Goal: Use online tool/utility: Utilize a website feature to perform a specific function

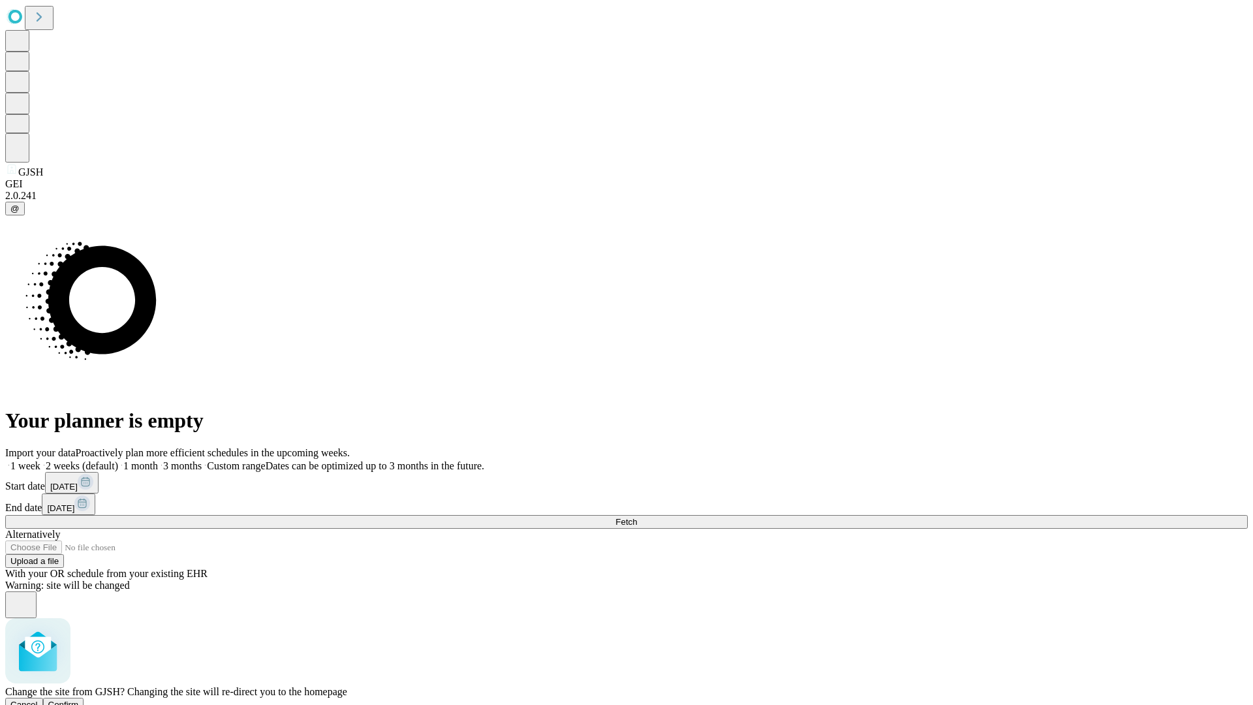
click at [79, 700] on span "Confirm" at bounding box center [63, 705] width 31 height 10
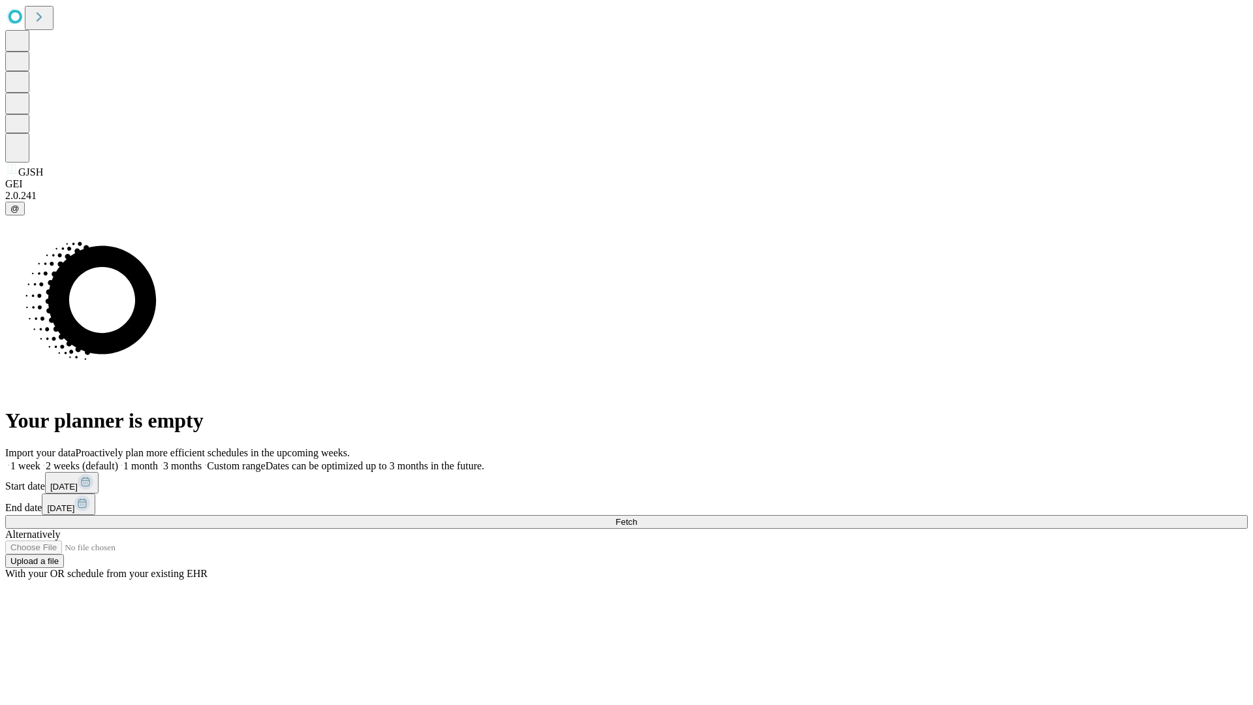
click at [158, 460] on label "1 month" at bounding box center [138, 465] width 40 height 11
click at [637, 517] on span "Fetch" at bounding box center [626, 522] width 22 height 10
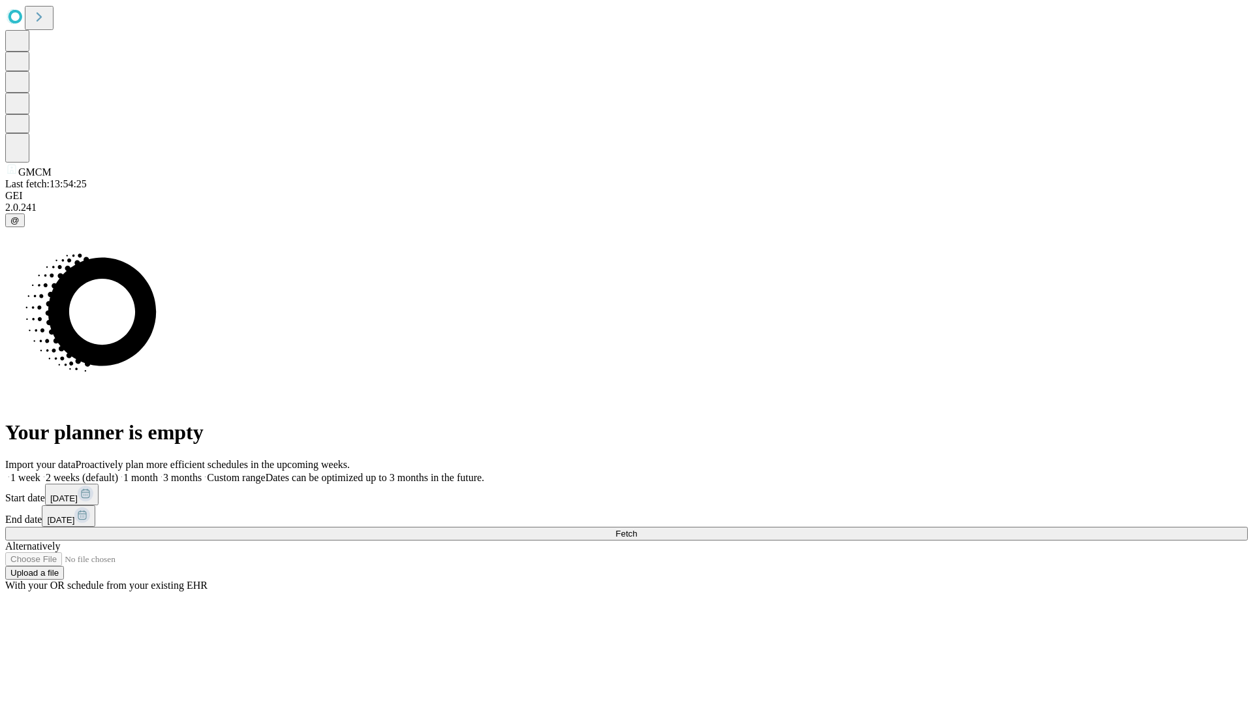
click at [158, 472] on label "1 month" at bounding box center [138, 477] width 40 height 11
click at [637, 529] on span "Fetch" at bounding box center [626, 534] width 22 height 10
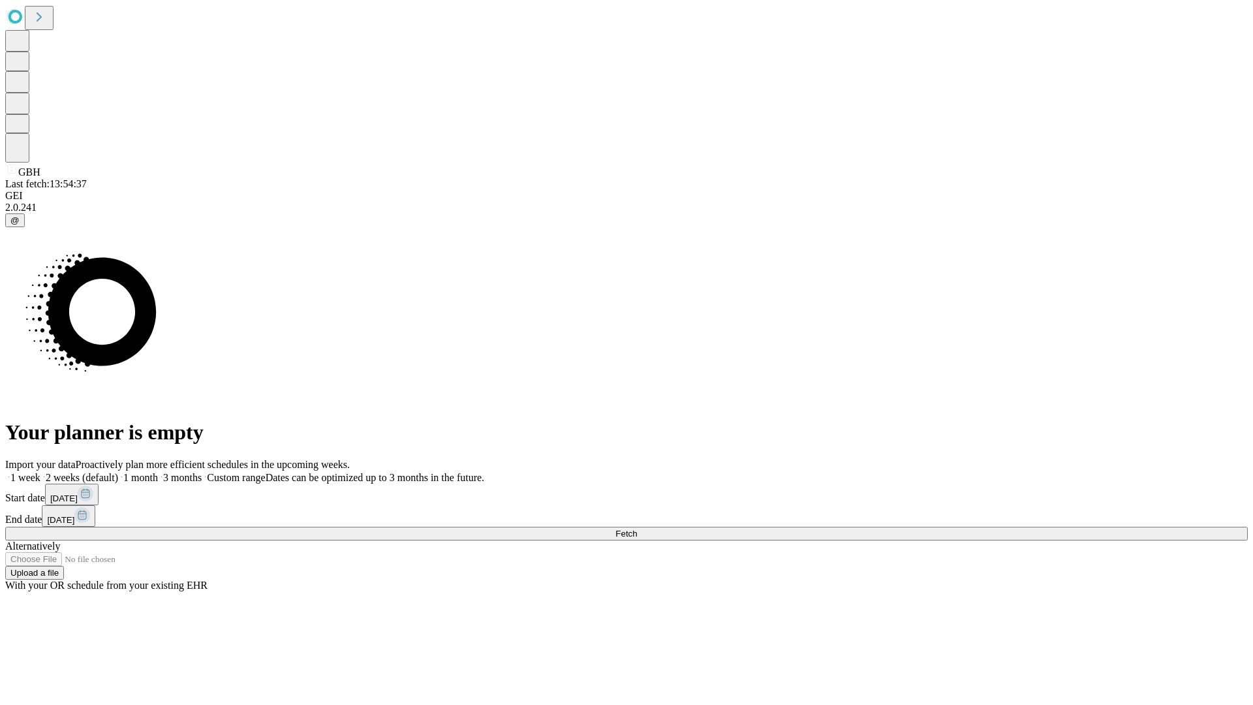
click at [158, 472] on label "1 month" at bounding box center [138, 477] width 40 height 11
click at [637, 529] on span "Fetch" at bounding box center [626, 534] width 22 height 10
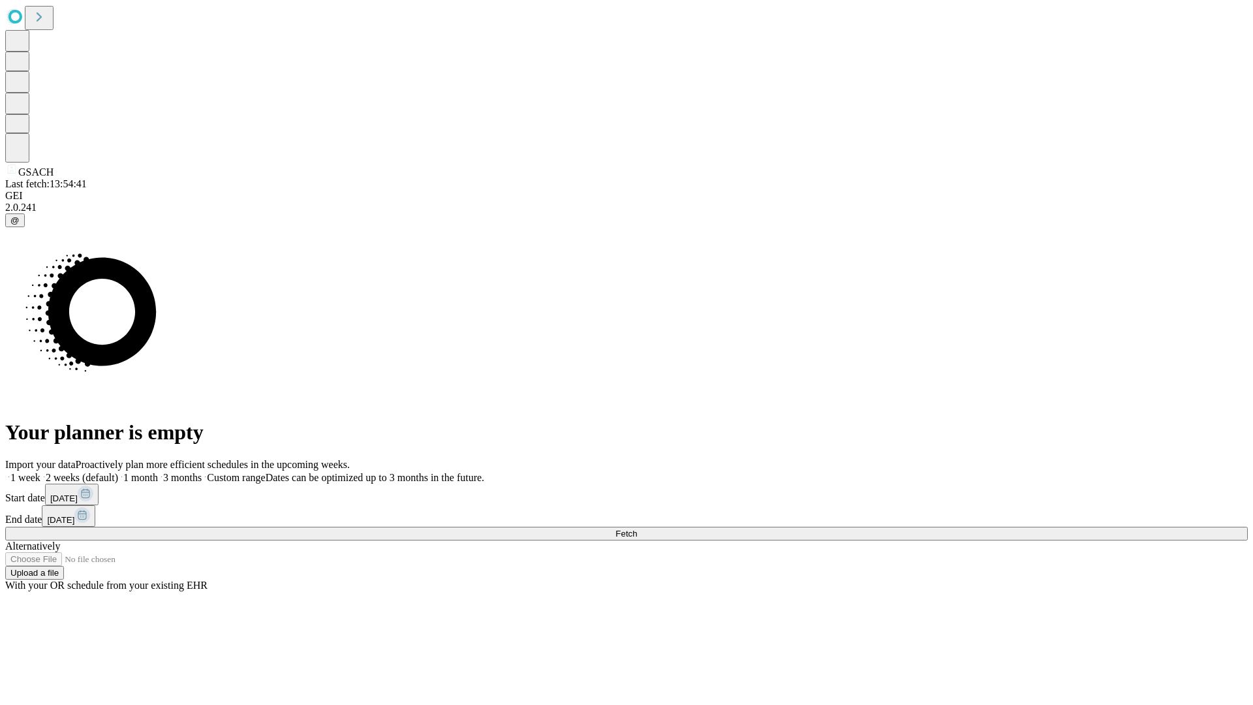
click at [158, 472] on label "1 month" at bounding box center [138, 477] width 40 height 11
click at [637, 529] on span "Fetch" at bounding box center [626, 534] width 22 height 10
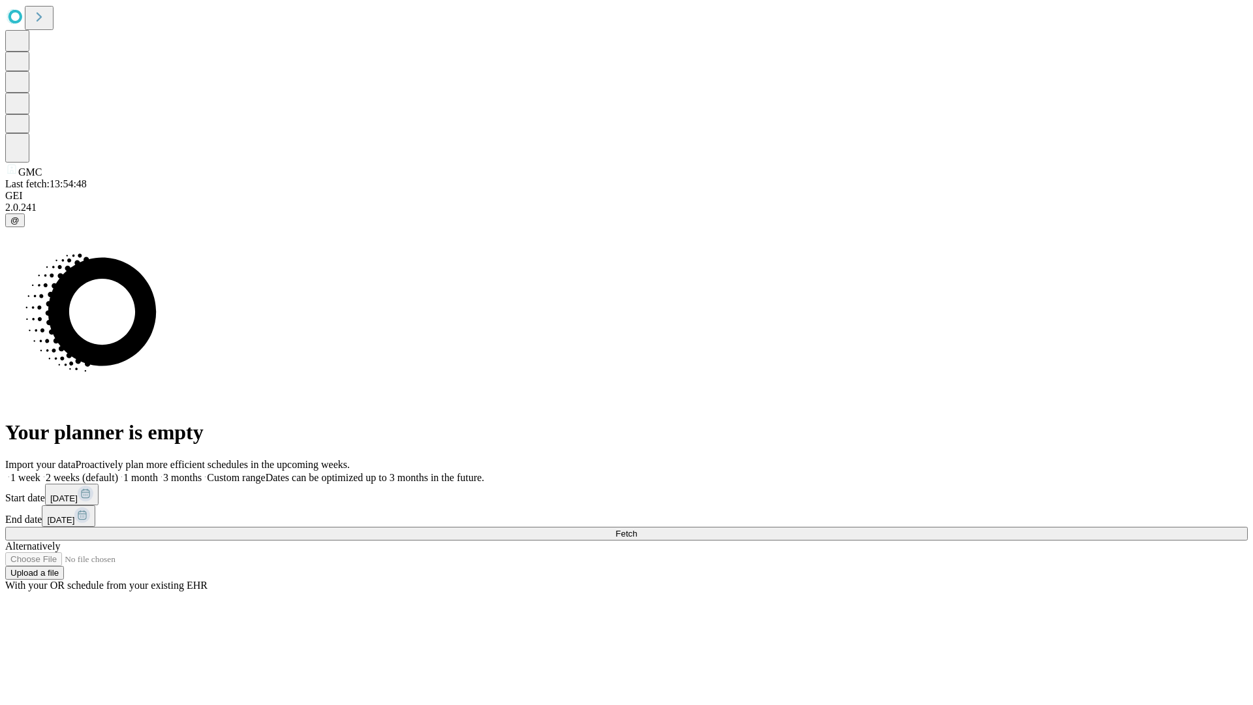
click at [158, 472] on label "1 month" at bounding box center [138, 477] width 40 height 11
click at [637, 529] on span "Fetch" at bounding box center [626, 534] width 22 height 10
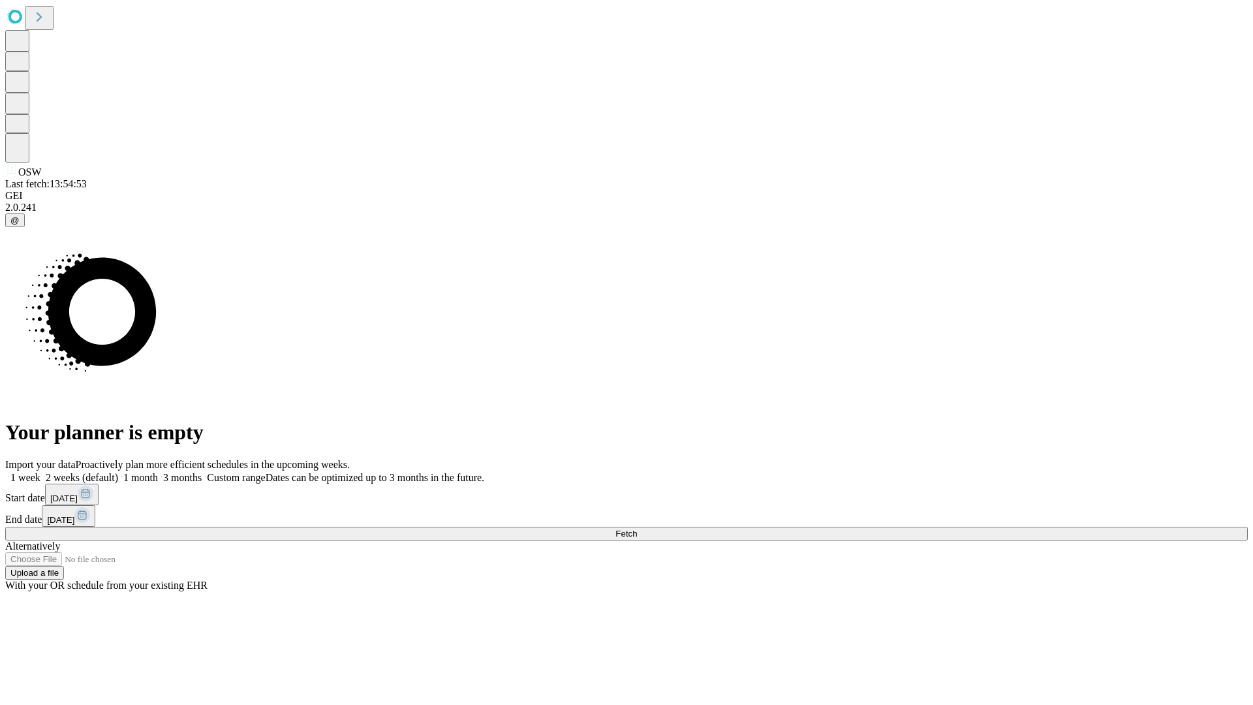
click at [637, 529] on span "Fetch" at bounding box center [626, 534] width 22 height 10
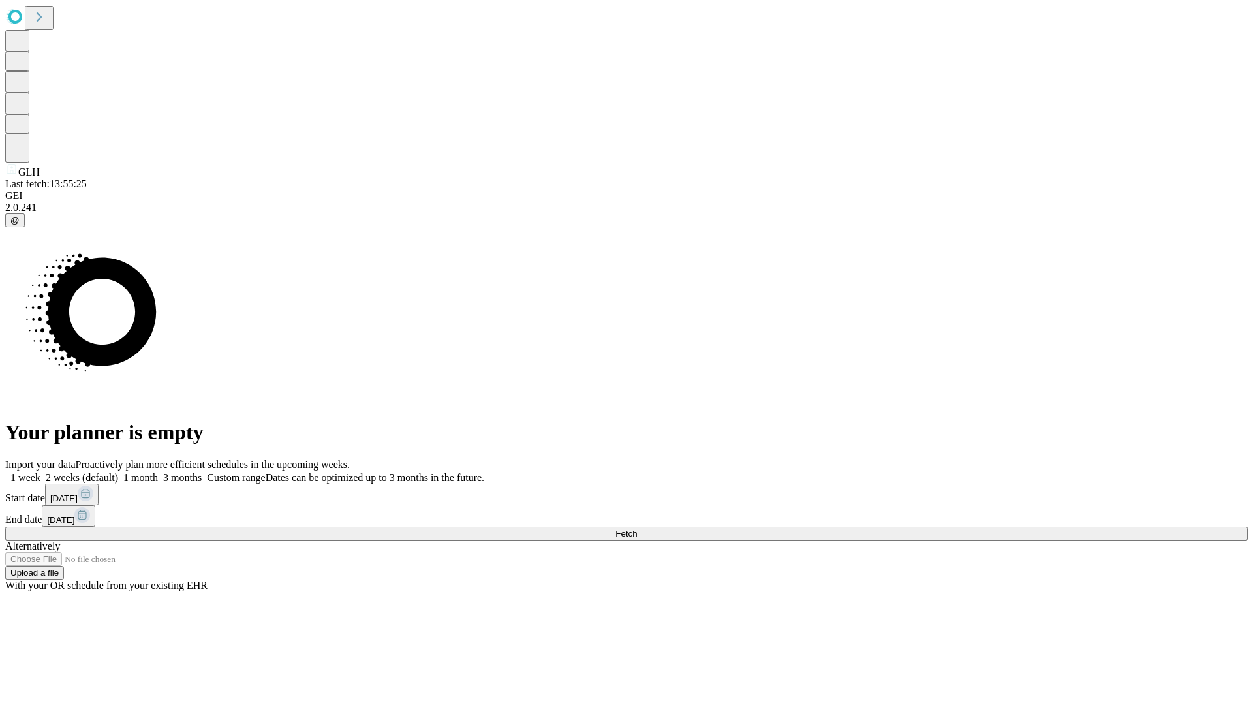
click at [158, 472] on label "1 month" at bounding box center [138, 477] width 40 height 11
click at [637, 529] on span "Fetch" at bounding box center [626, 534] width 22 height 10
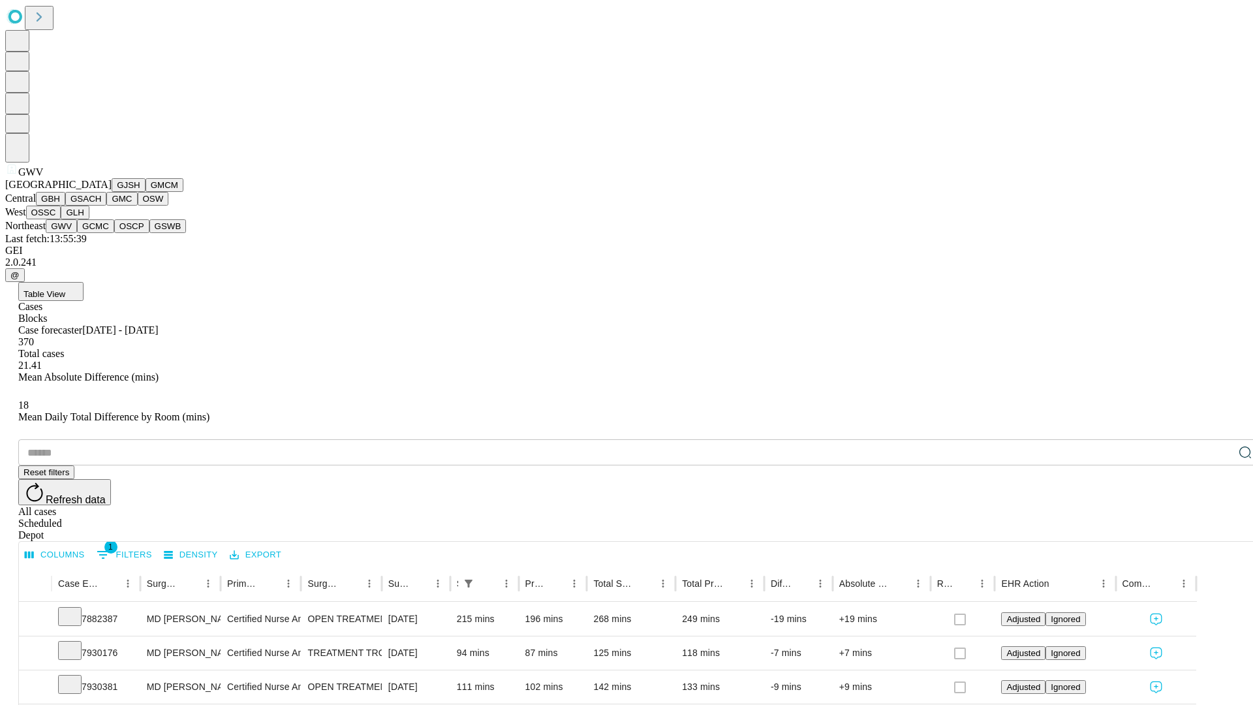
click at [101, 233] on button "GCMC" at bounding box center [95, 226] width 37 height 14
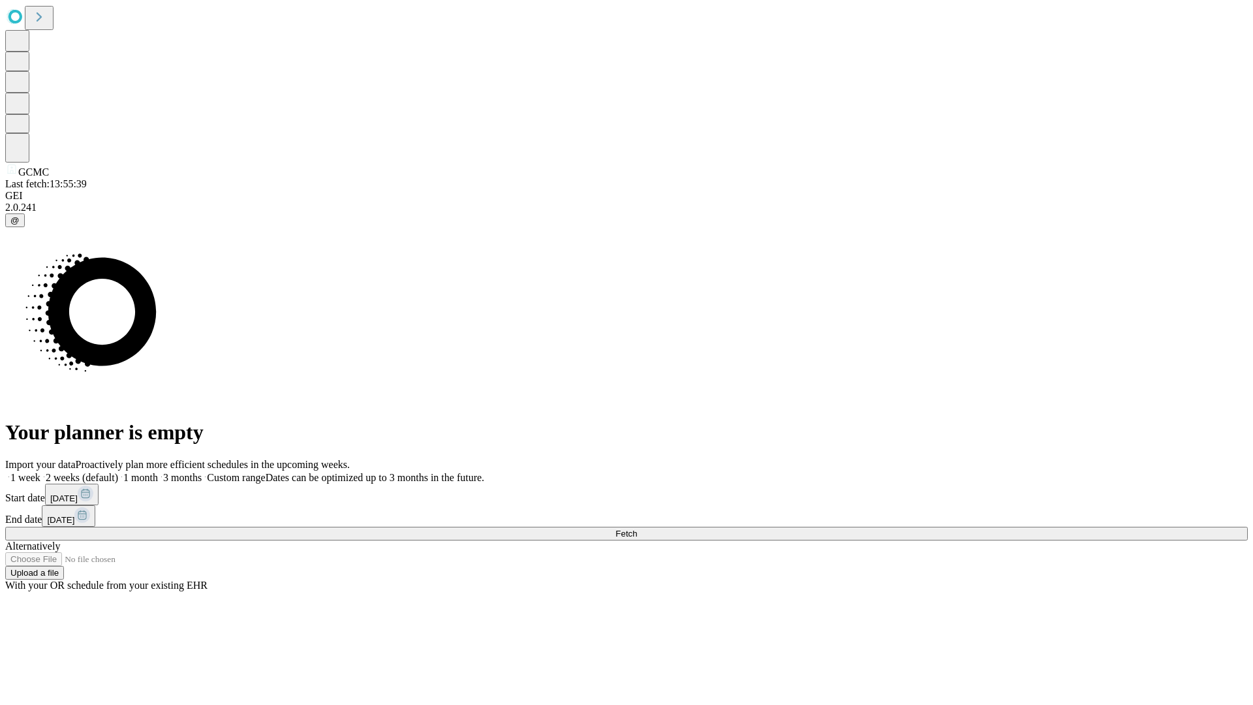
click at [158, 472] on label "1 month" at bounding box center [138, 477] width 40 height 11
click at [637, 529] on span "Fetch" at bounding box center [626, 534] width 22 height 10
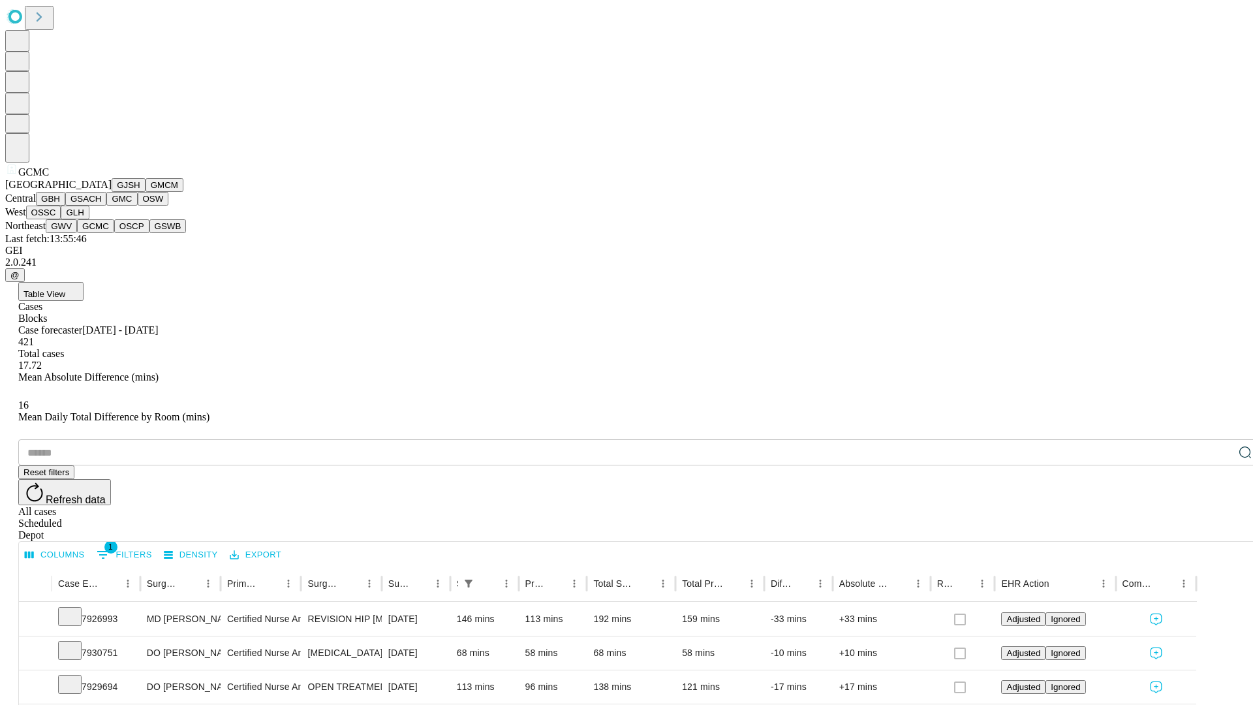
click at [114, 233] on button "OSCP" at bounding box center [131, 226] width 35 height 14
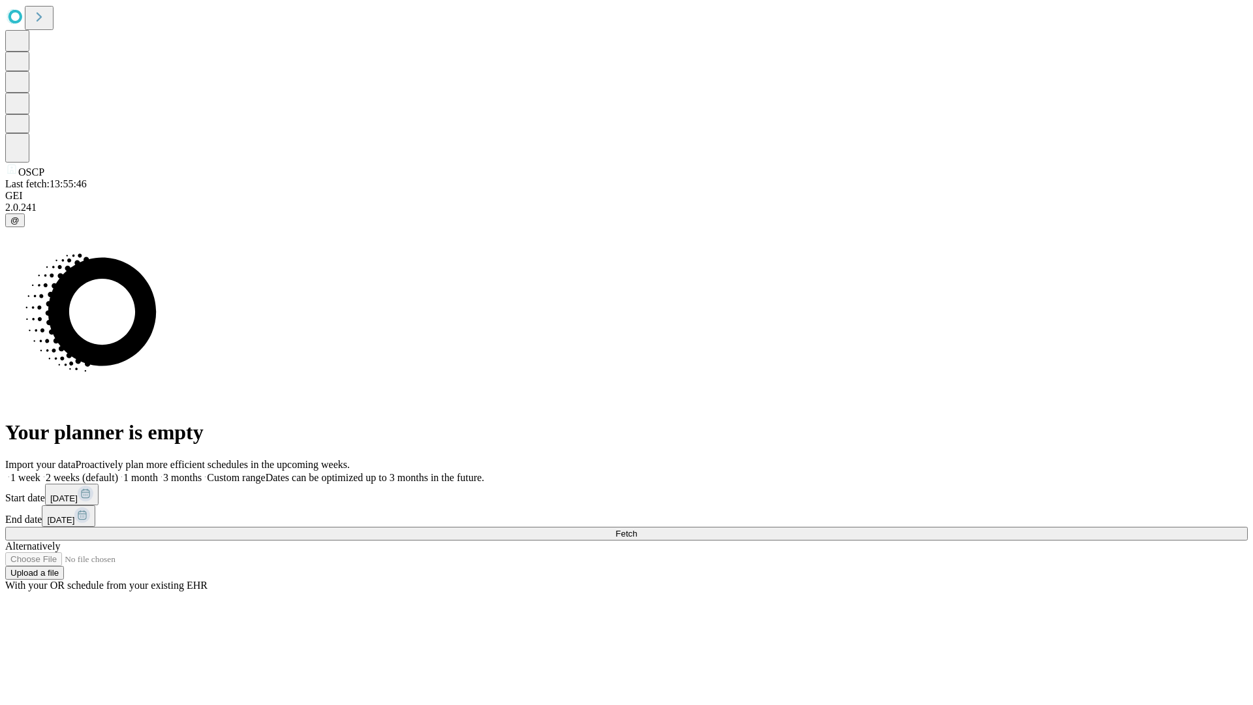
click at [158, 472] on label "1 month" at bounding box center [138, 477] width 40 height 11
click at [637, 529] on span "Fetch" at bounding box center [626, 534] width 22 height 10
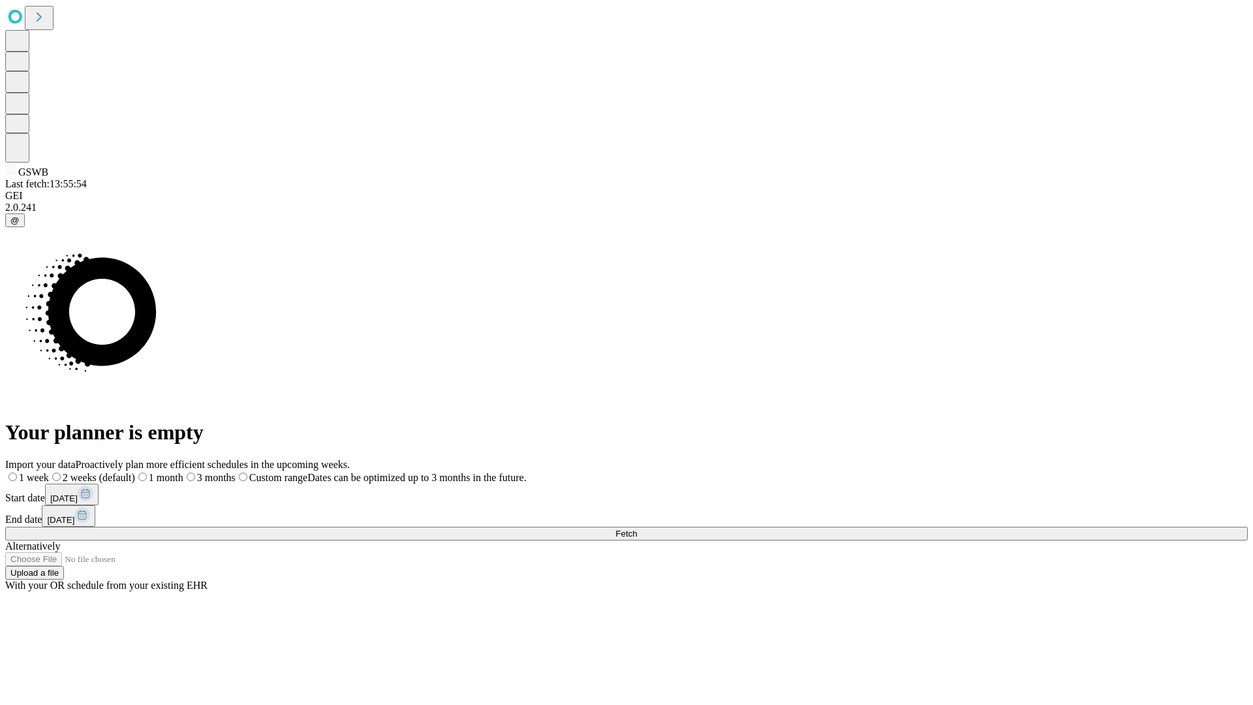
click at [183, 472] on label "1 month" at bounding box center [159, 477] width 48 height 11
click at [637, 529] on span "Fetch" at bounding box center [626, 534] width 22 height 10
